Goal: Task Accomplishment & Management: Use online tool/utility

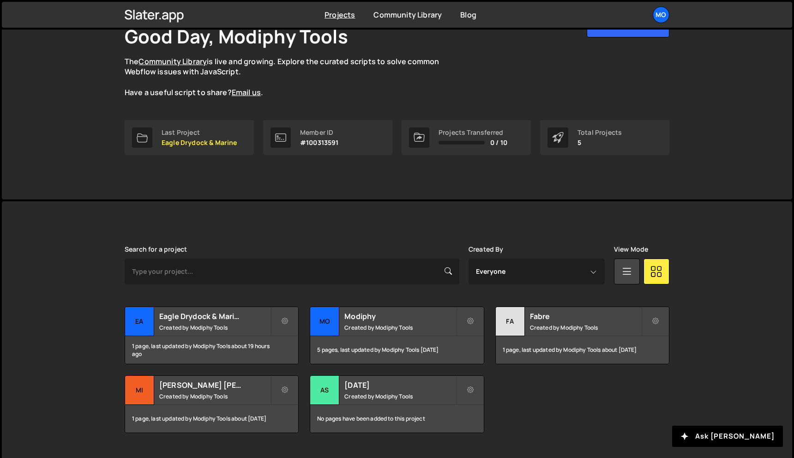
scroll to position [69, 0]
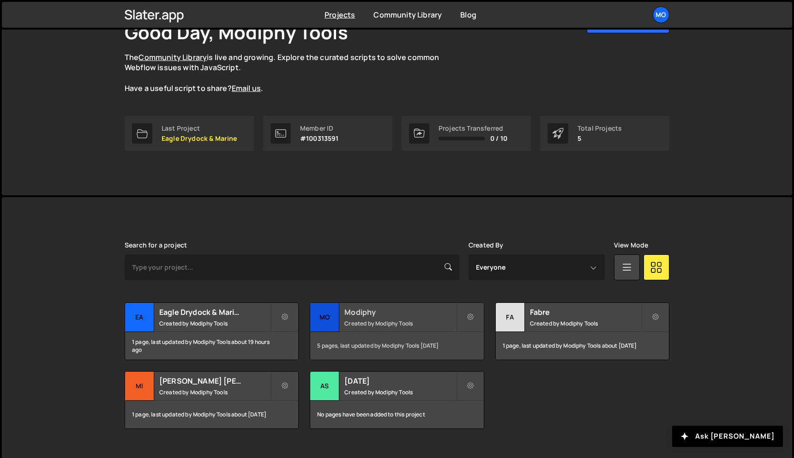
click at [370, 314] on h2 "Modiphy" at bounding box center [400, 312] width 111 height 10
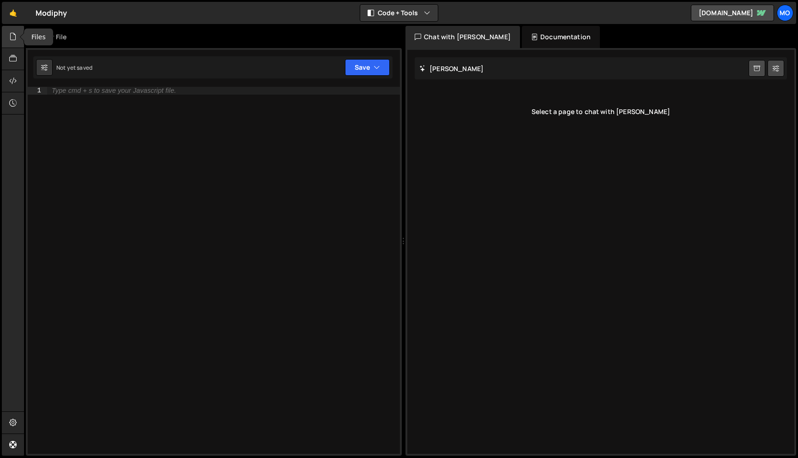
click at [15, 44] on div at bounding box center [13, 37] width 23 height 22
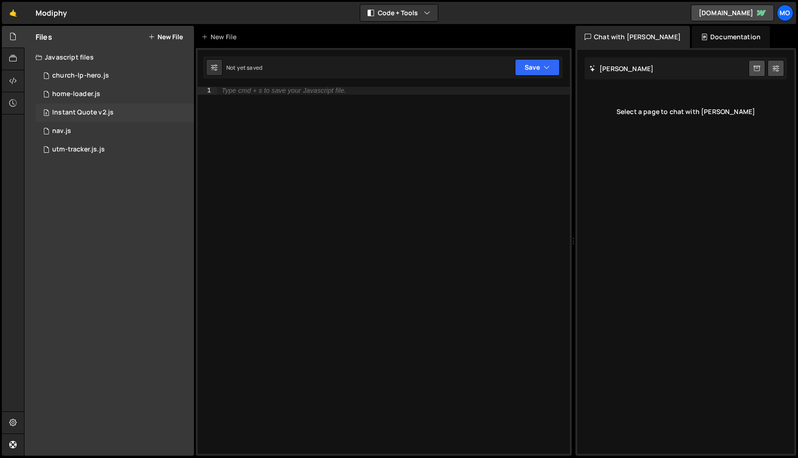
click at [72, 112] on div "Instant Quote v2.js" at bounding box center [82, 113] width 61 height 8
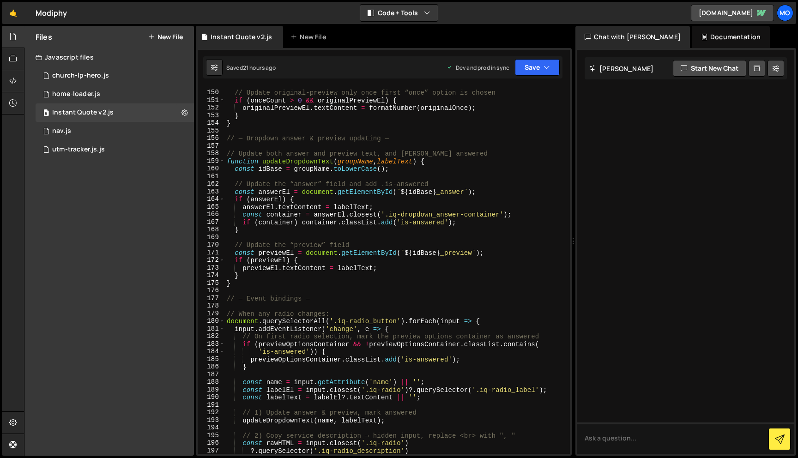
scroll to position [1680, 0]
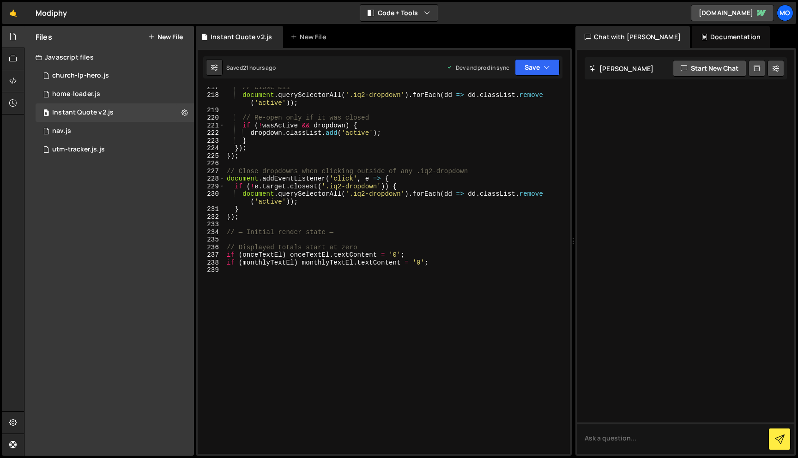
click at [307, 293] on div "// Close all document . querySelectorAll ( '.iq2-dropdown' ) . forEach ( dd => …" at bounding box center [395, 275] width 341 height 382
type textarea "// Meta Pixel Tracking"
paste textarea "}"
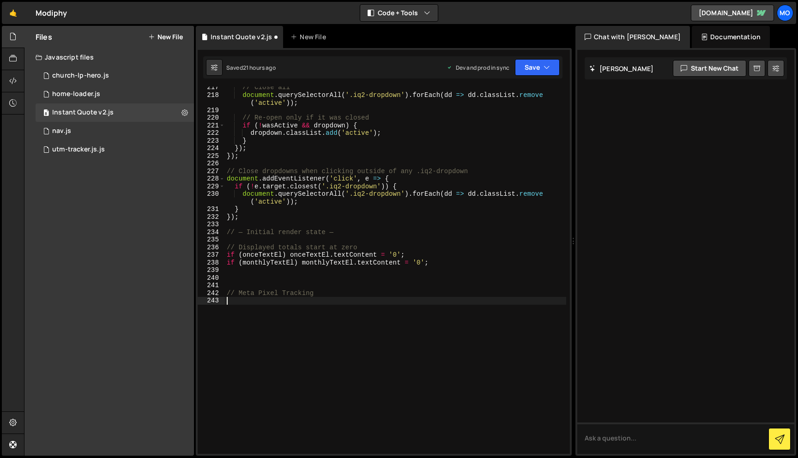
type textarea "}"
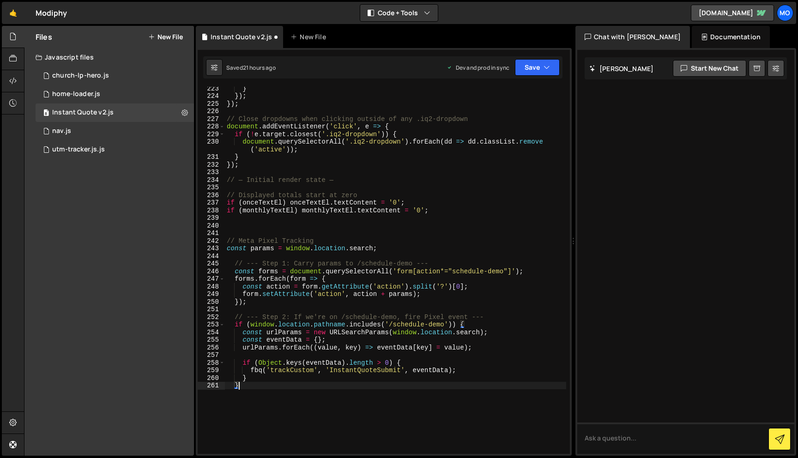
scroll to position [1748, 0]
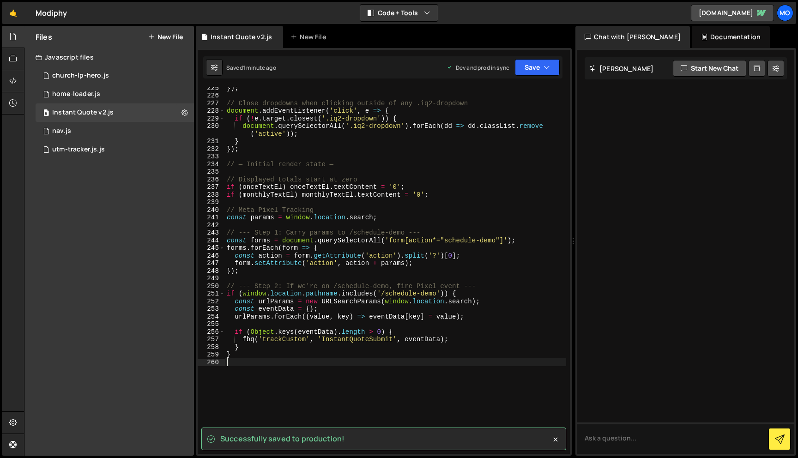
click at [392, 165] on div "}) ; // Close dropdowns when clicking outside of any .iq2-dropdown document . a…" at bounding box center [395, 275] width 341 height 382
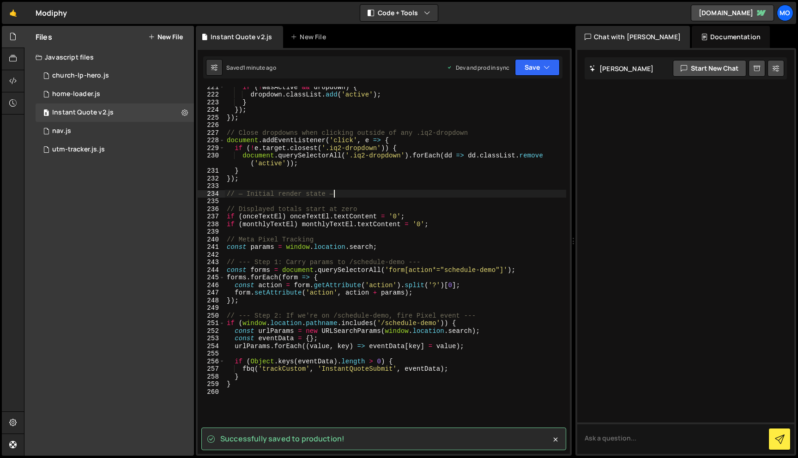
scroll to position [1718, 0]
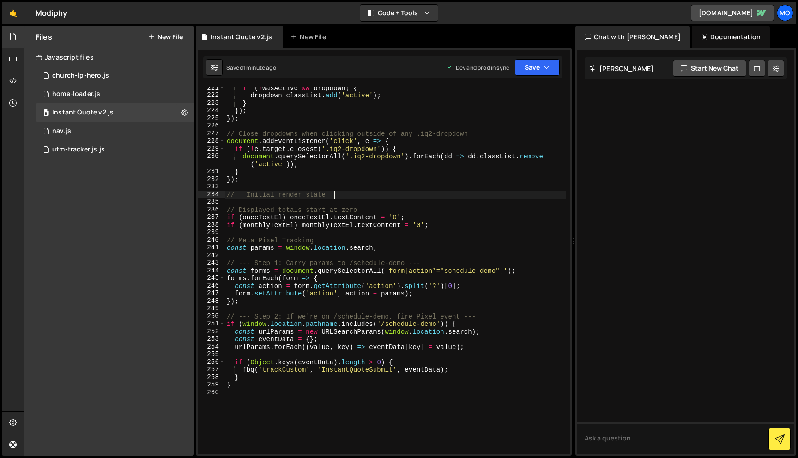
click at [445, 224] on div "if ( ! wasActive && dropdown ) { dropdown . classList . add ( 'active' ) ; } })…" at bounding box center [395, 275] width 341 height 382
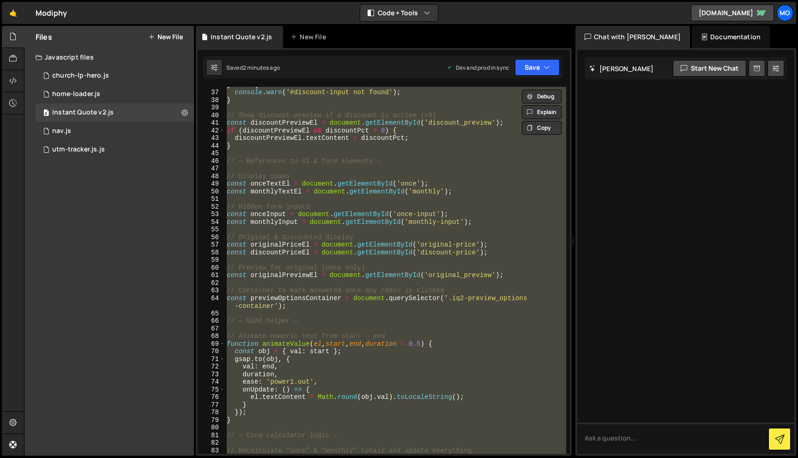
scroll to position [273, 0]
paste textarea "if (monthlyTextEl) monthlyTextEl.textContent = '0';"
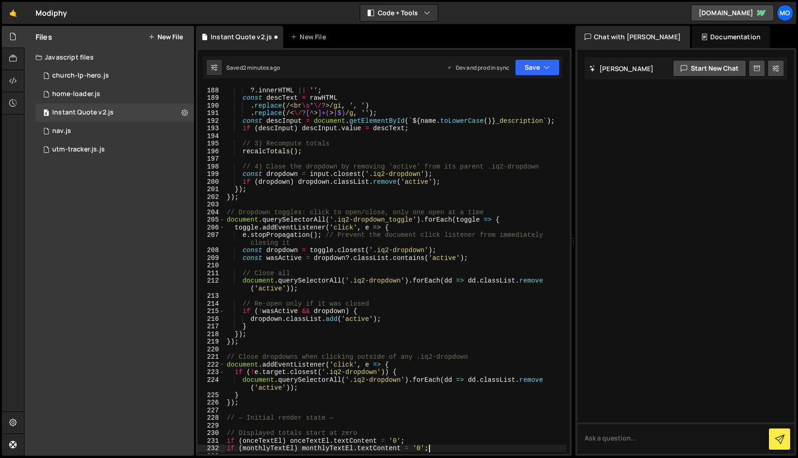
scroll to position [1519, 0]
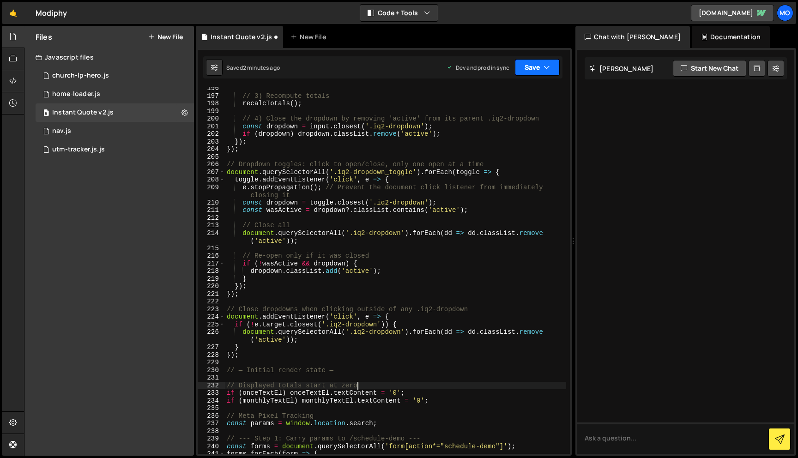
type textarea "// Displayed totals start at zero"
click at [187, 108] on button at bounding box center [184, 112] width 17 height 17
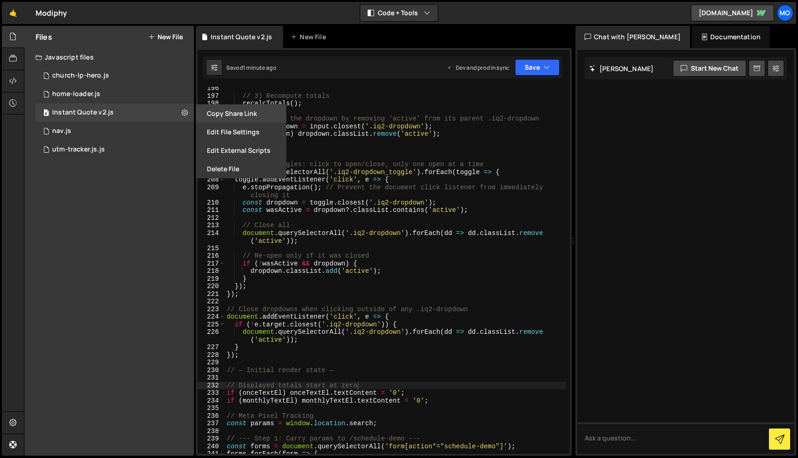
click at [230, 117] on button "Copy share link" at bounding box center [241, 113] width 91 height 18
type textarea "const dropdown = toggle.closest('.iq2-dropdown');"
click at [377, 200] on div "// 3) Recompute totals recalcTotals ( ) ; // 4) Close the dropdown by removing …" at bounding box center [395, 276] width 341 height 382
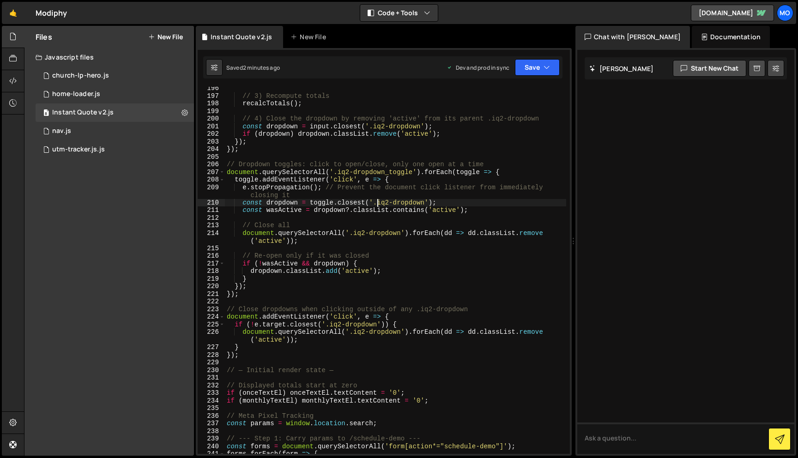
scroll to position [1809, 0]
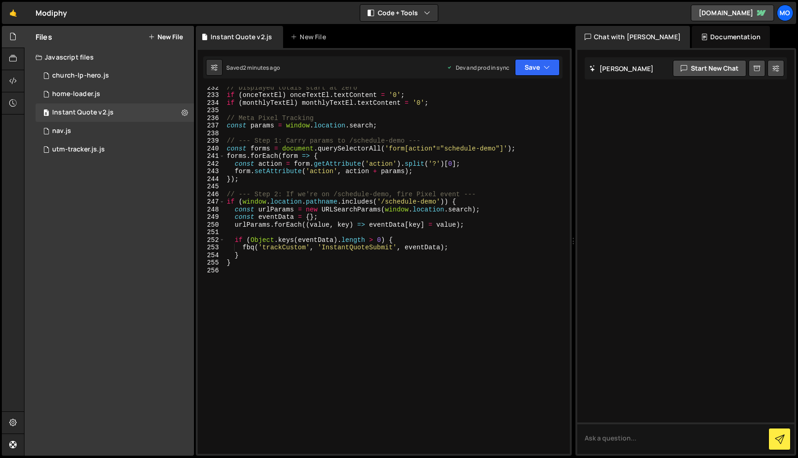
click at [328, 295] on div "// Displayed totals start at zero if ( onceTextEl ) onceTextEl . textContent = …" at bounding box center [395, 275] width 341 height 382
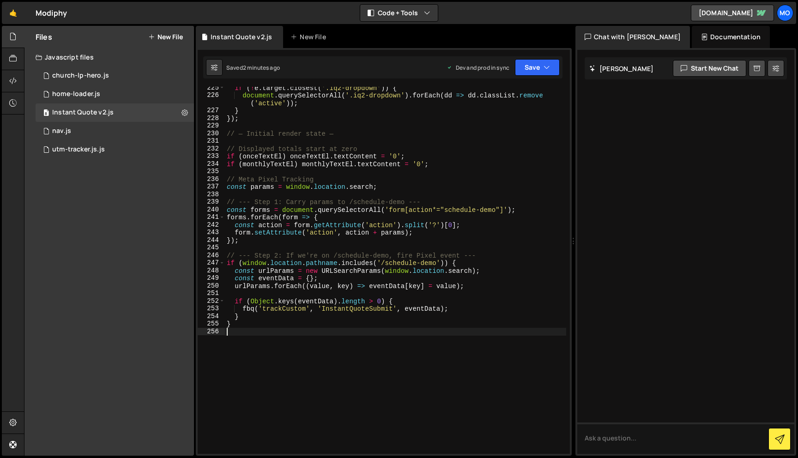
scroll to position [1747, 0]
click at [312, 173] on div "if ( ! e . target . closest ( '.iq2-dropdown' )) { document . querySelectorAll …" at bounding box center [395, 276] width 341 height 382
type textarea "//"
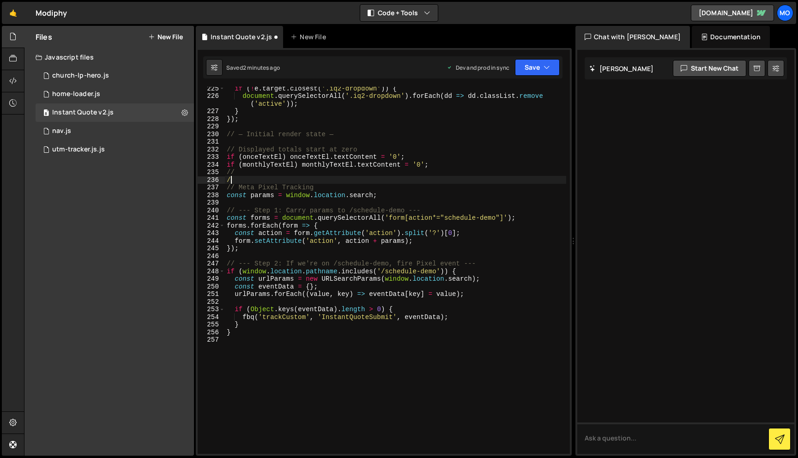
type textarea "//"
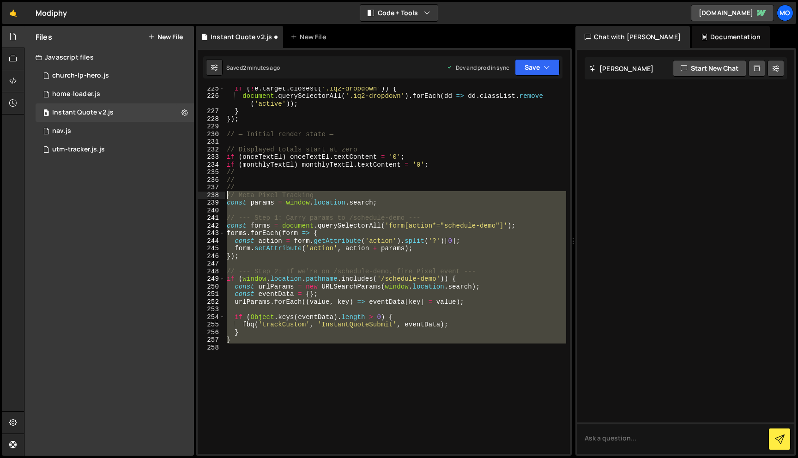
drag, startPoint x: 245, startPoint y: 344, endPoint x: 222, endPoint y: 198, distance: 148.2
click at [222, 198] on div "// 225 226 227 228 229 230 231 232 233 234 235 236 237 238 239 240 241 242 243 …" at bounding box center [384, 270] width 372 height 367
paste textarea "})()"
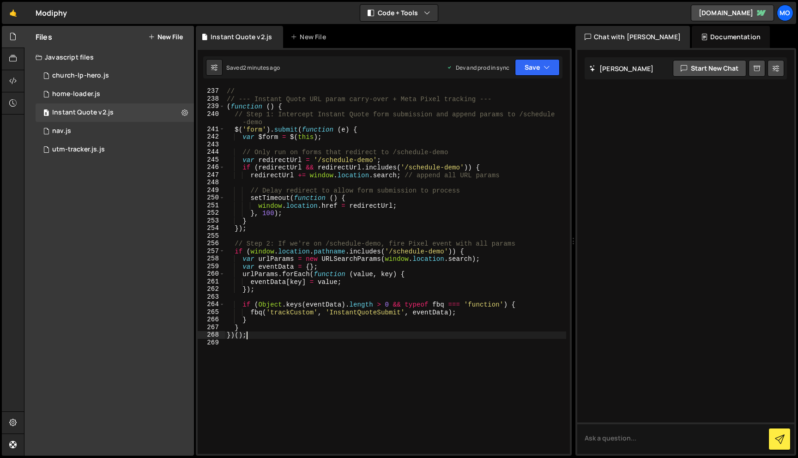
scroll to position [1835, 0]
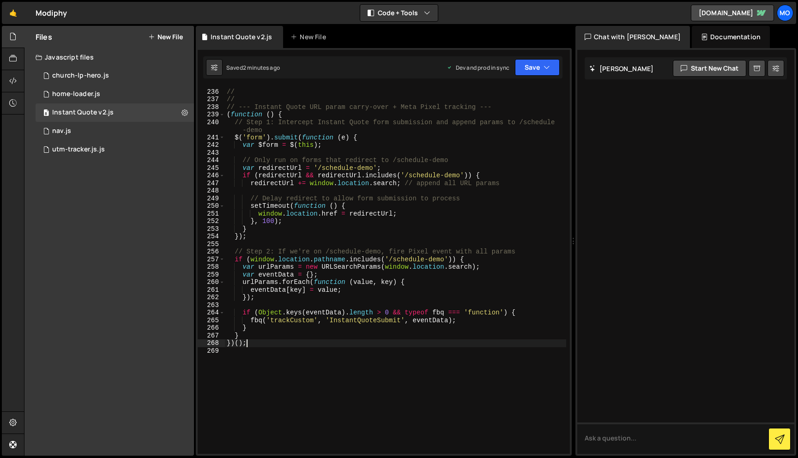
click at [228, 108] on div "// // // // --- Instant Quote URL param carry-over + Meta Pixel tracking --- ( …" at bounding box center [395, 271] width 341 height 382
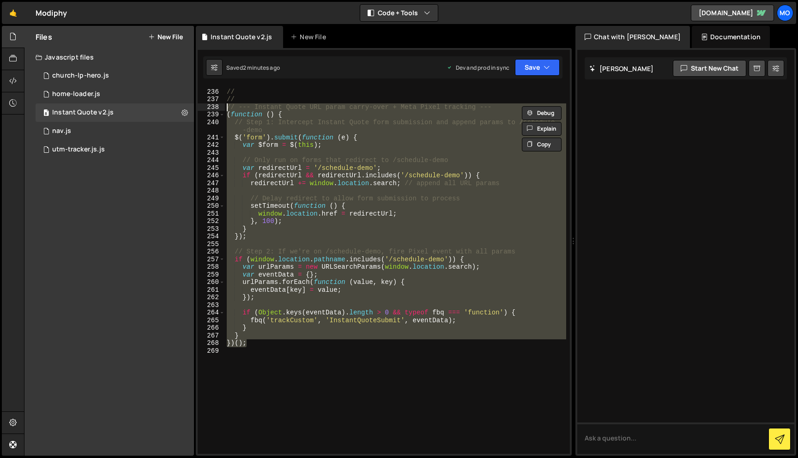
paste textarea "})();"
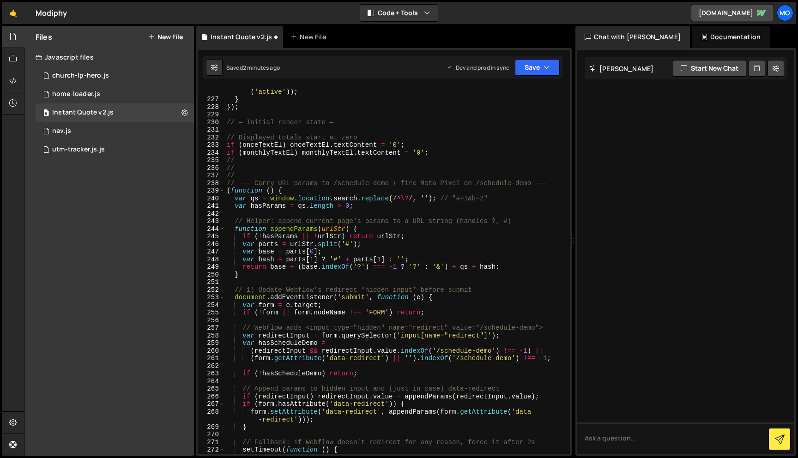
scroll to position [1758, 0]
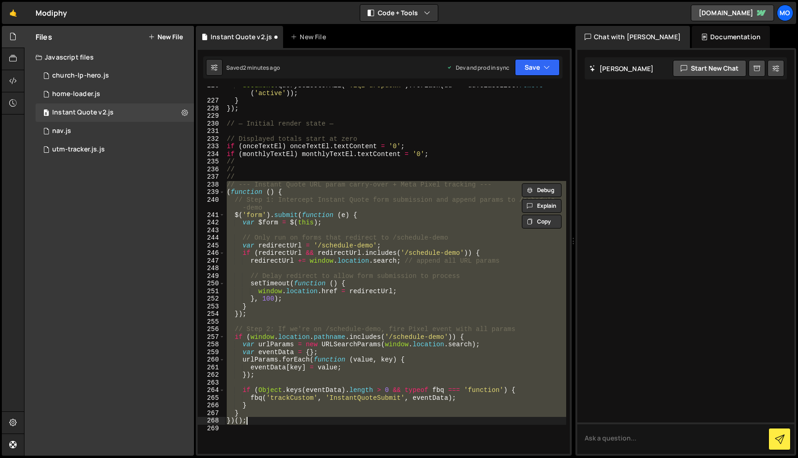
paste textarea
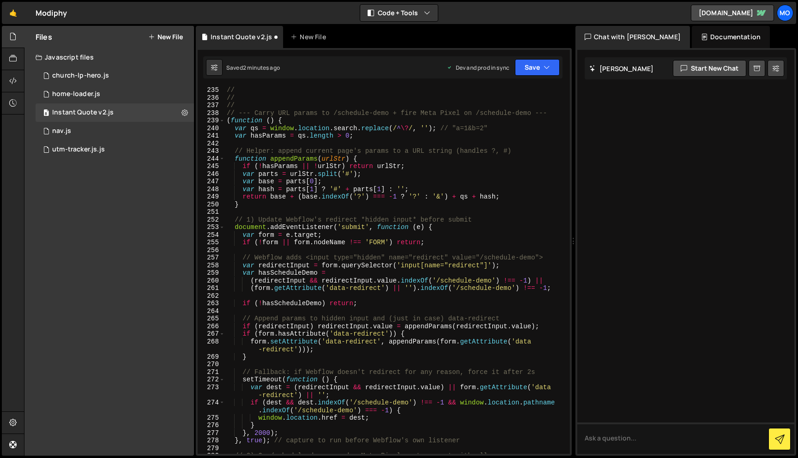
scroll to position [1825, 0]
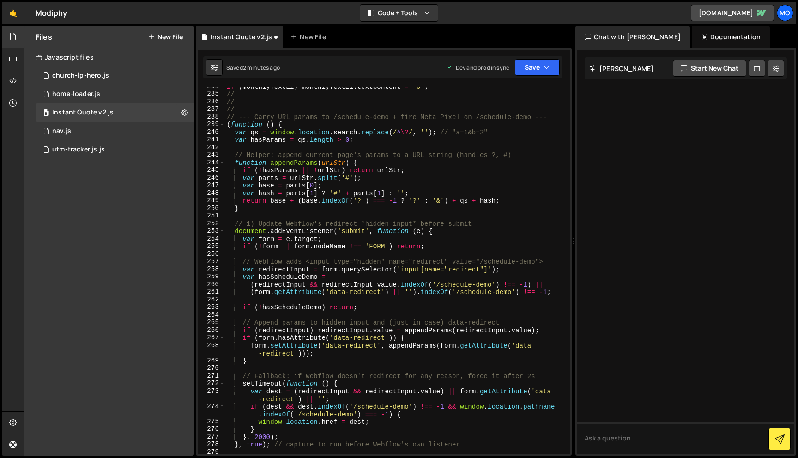
type textarea "}"
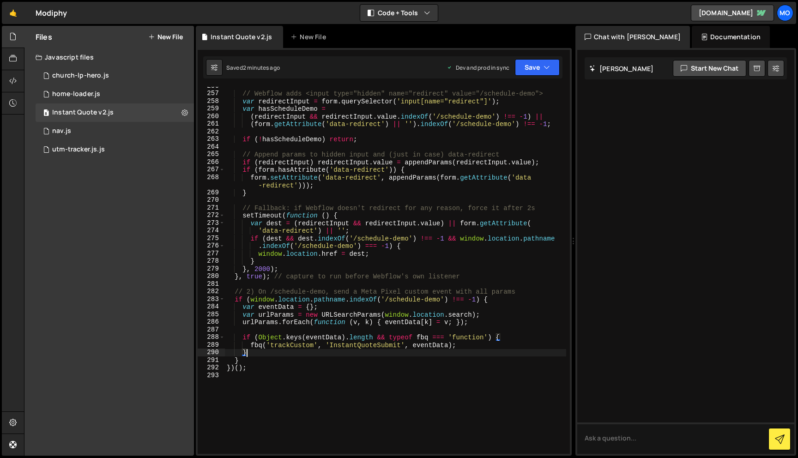
click at [256, 373] on div "// Webflow adds <input type="hidden" name="redirect" value="/schedule-demo"> va…" at bounding box center [395, 273] width 341 height 382
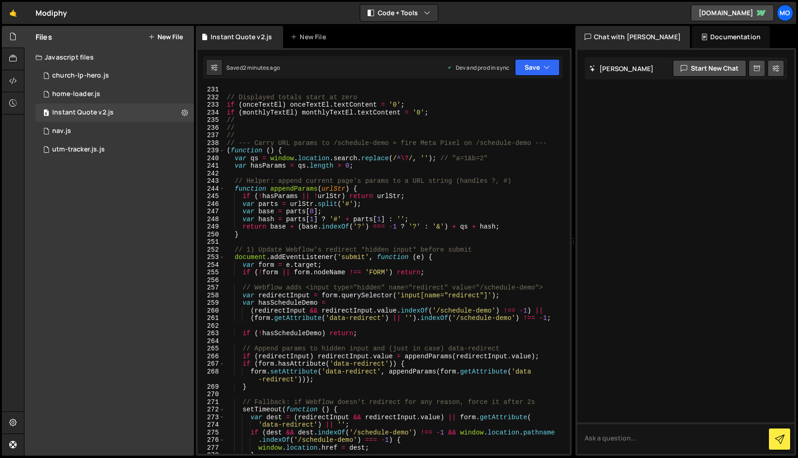
scroll to position [1791, 0]
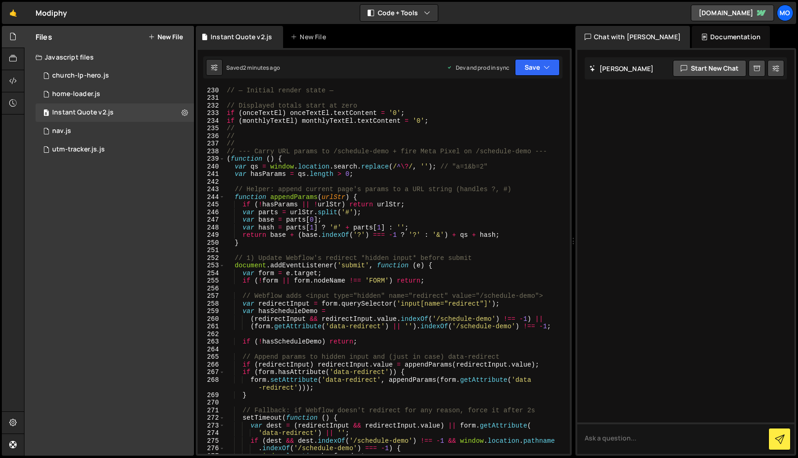
click at [226, 152] on div "// — Initial render state — // Displayed totals start at zero if ( onceTextEl )…" at bounding box center [395, 277] width 341 height 382
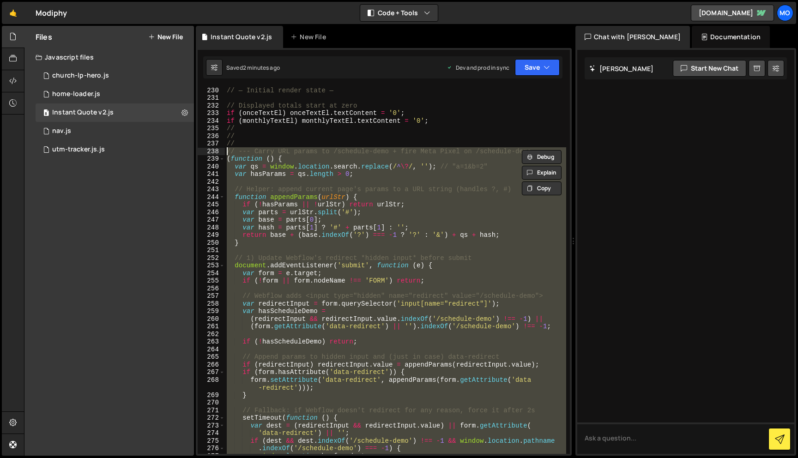
paste textarea "})();"
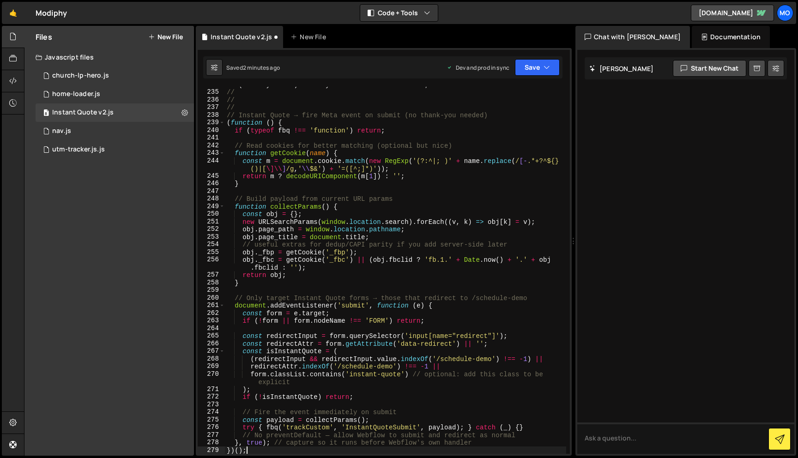
scroll to position [1828, 0]
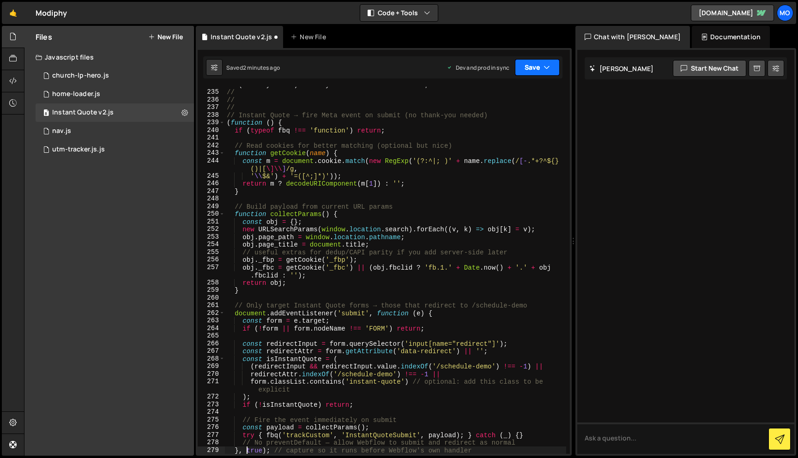
type textarea "}, true); // capture so it runs before Webflow's own handler"
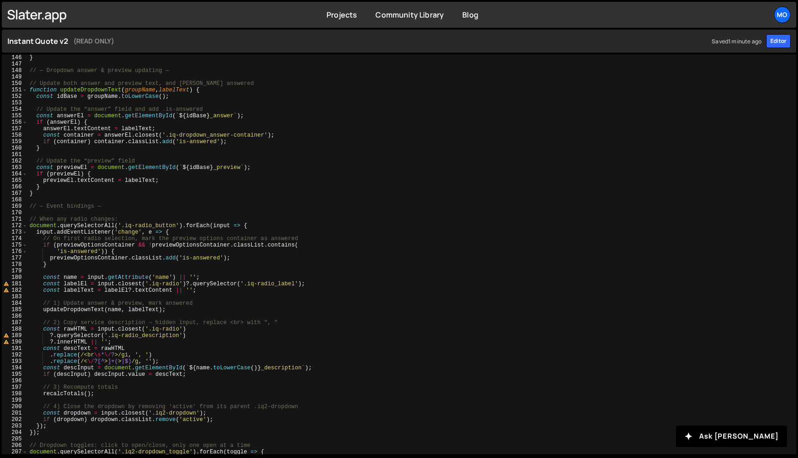
scroll to position [1255, 0]
